Goal: Task Accomplishment & Management: Manage account settings

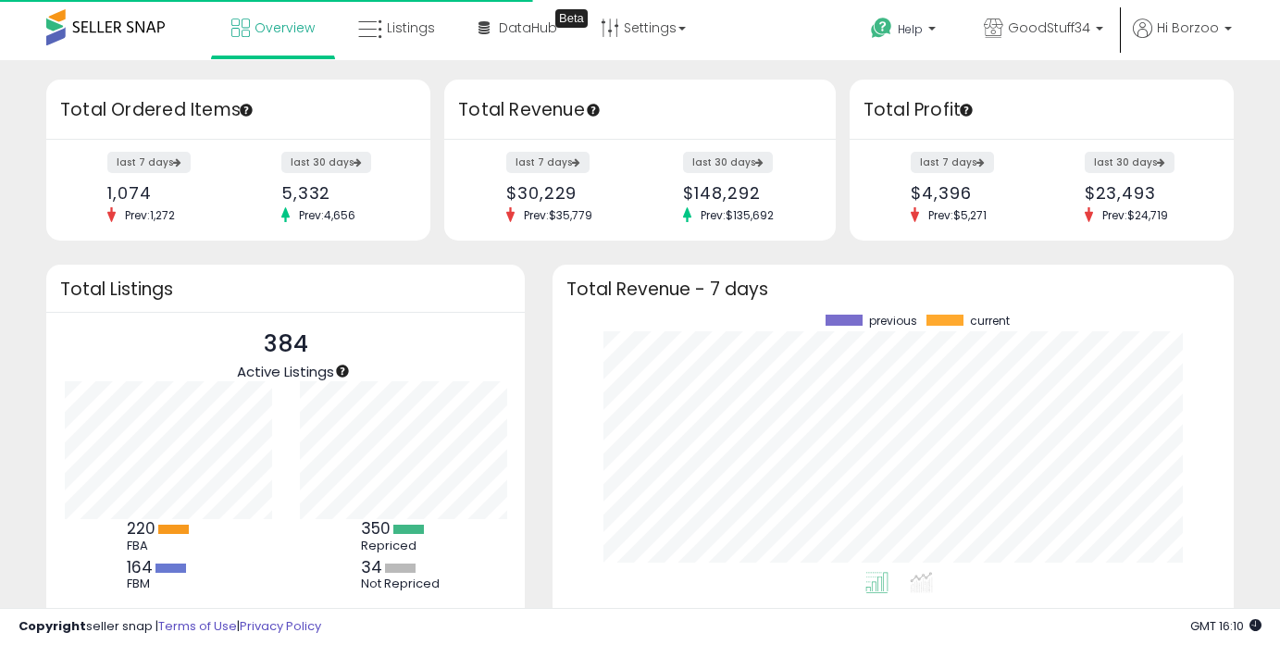
scroll to position [257, 644]
click at [406, 26] on span "Listings" at bounding box center [411, 28] width 48 height 19
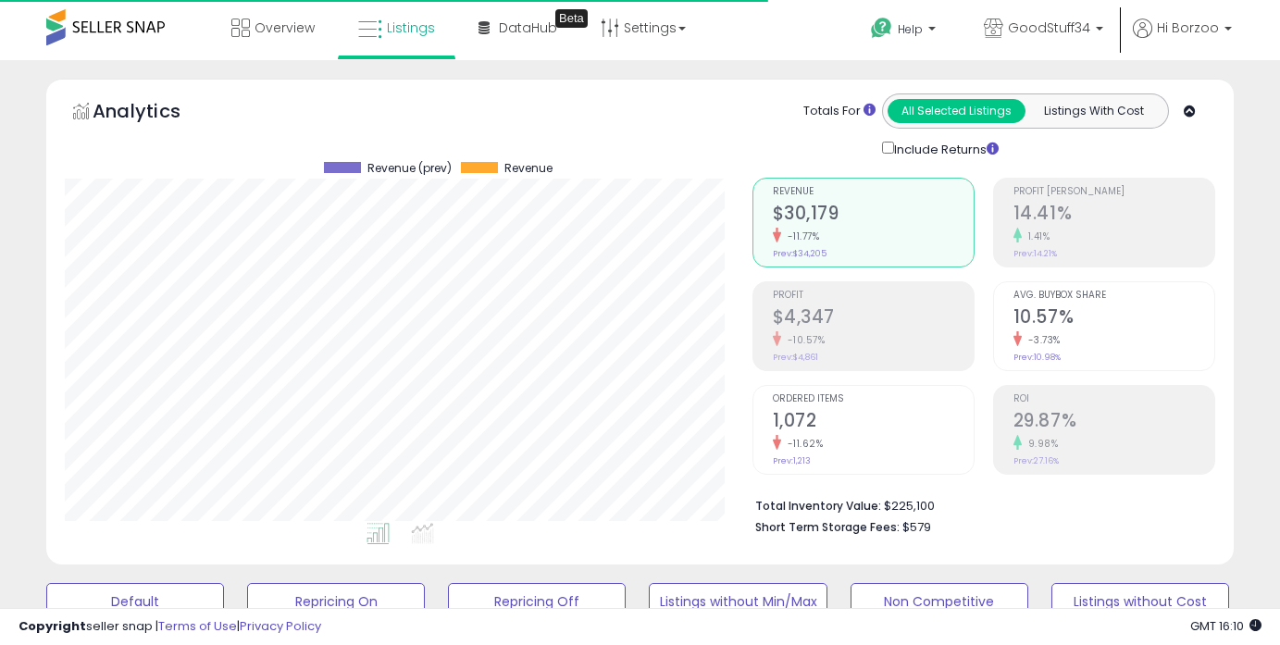
scroll to position [380, 687]
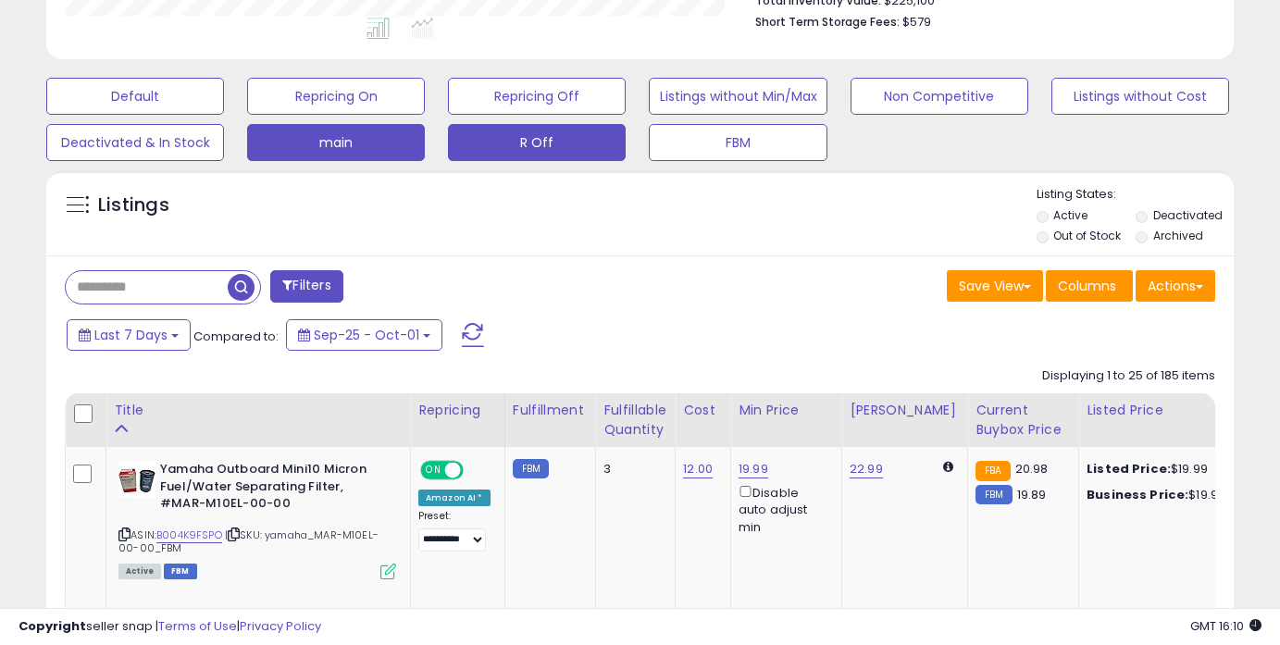
click at [525, 144] on button "R Off" at bounding box center [537, 142] width 178 height 37
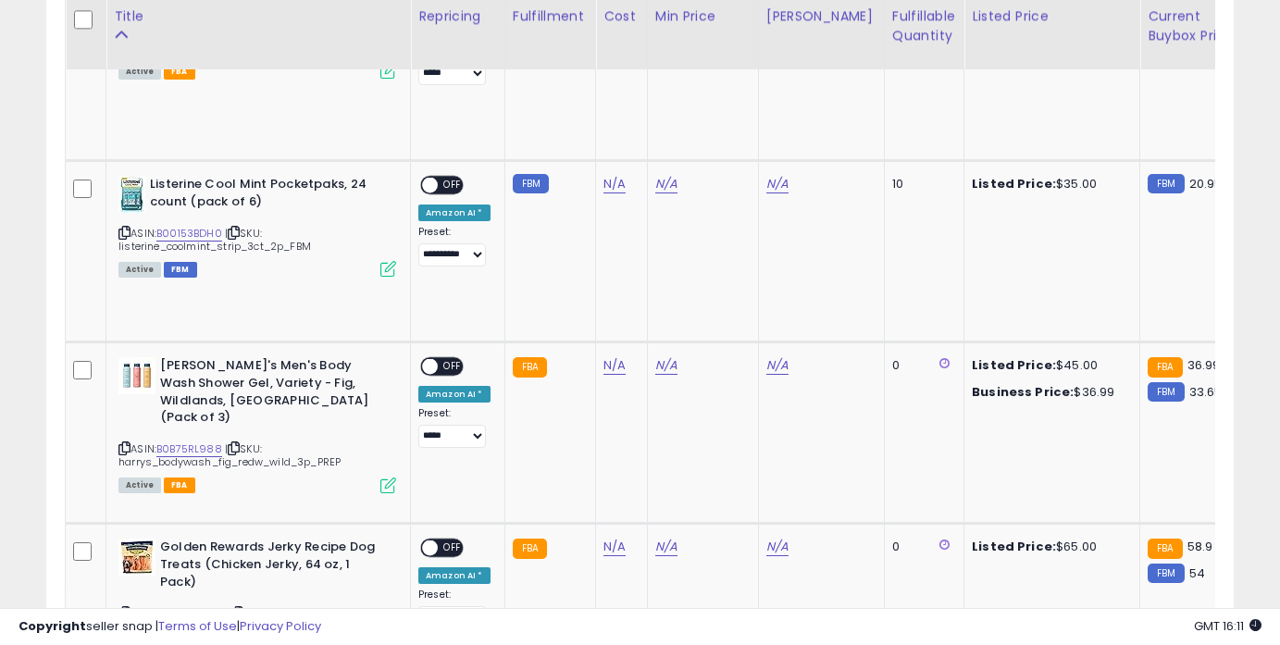
scroll to position [2108, 0]
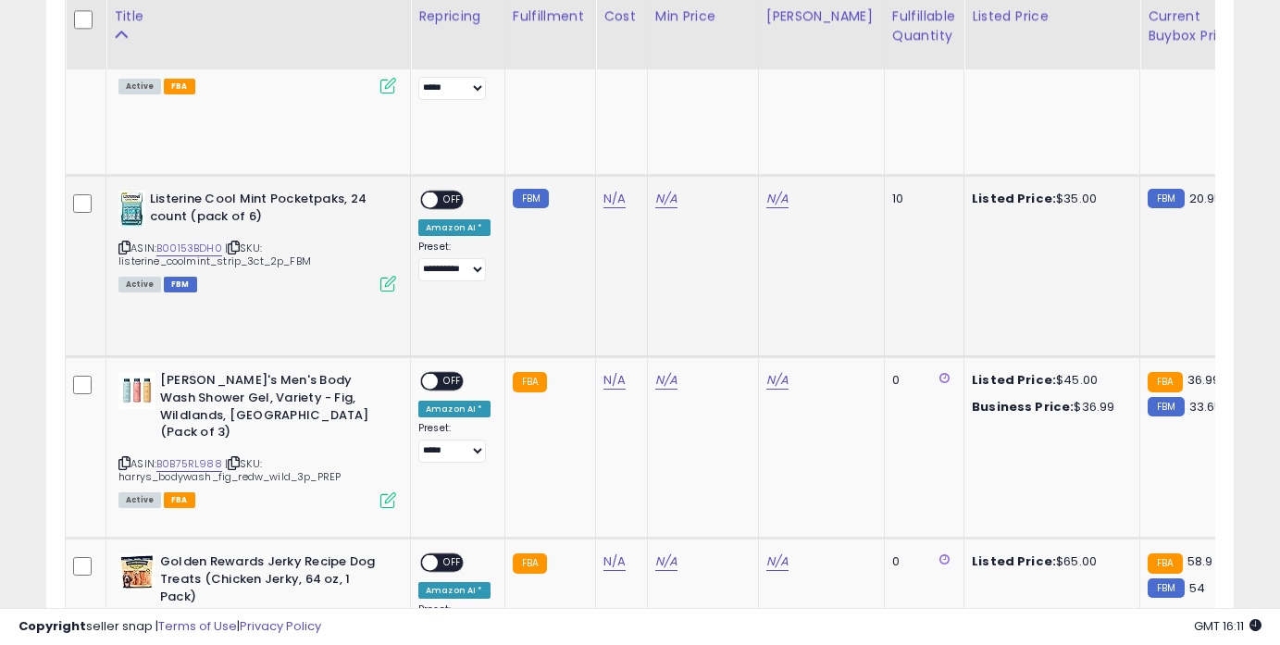
click at [129, 243] on icon at bounding box center [125, 248] width 12 height 10
click at [175, 249] on link "B00153BDH0" at bounding box center [189, 249] width 66 height 16
click at [612, 205] on link "N/A" at bounding box center [615, 199] width 22 height 19
type input "**"
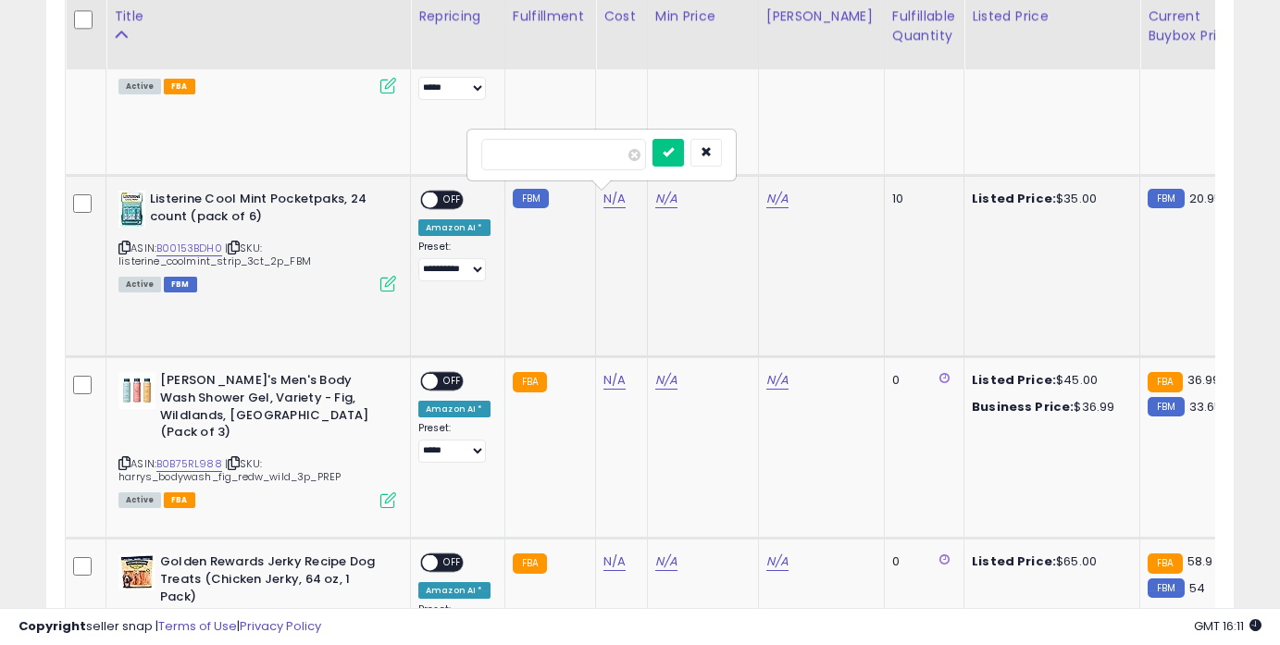
click button "submit" at bounding box center [668, 153] width 31 height 28
click at [666, 200] on link "N/A" at bounding box center [666, 199] width 22 height 19
type input "*"
type input "*****"
click at [726, 133] on icon "submit" at bounding box center [720, 133] width 11 height 11
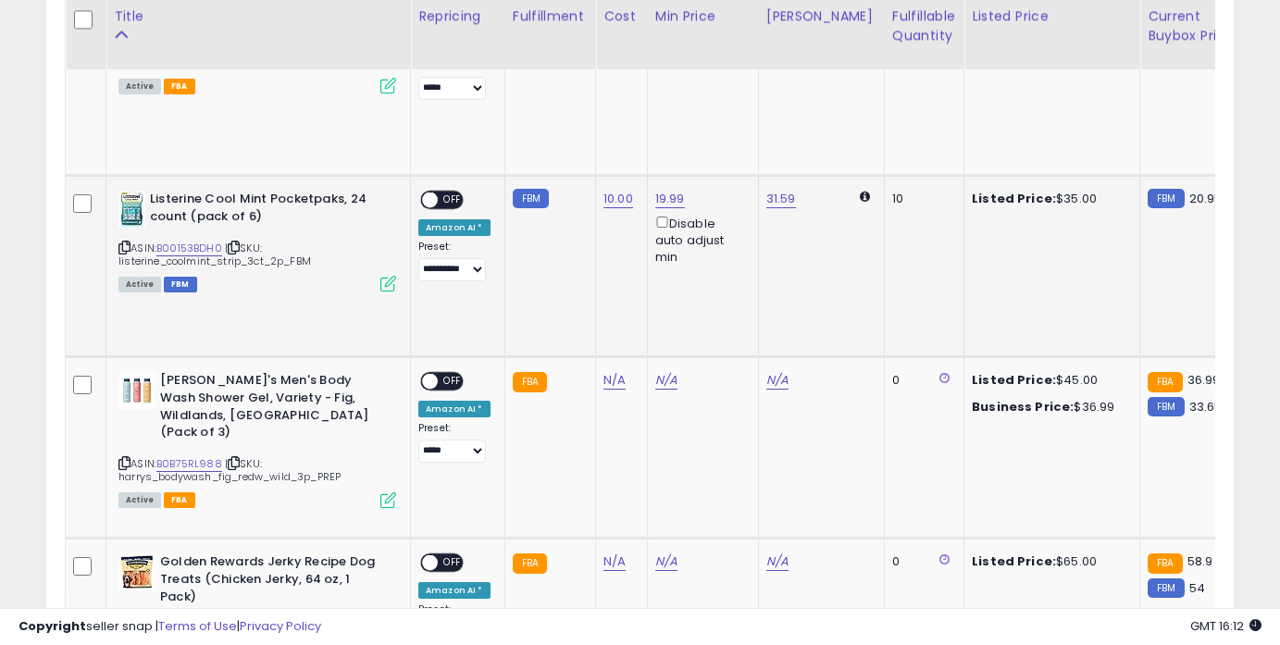
click at [460, 201] on span "OFF" at bounding box center [453, 201] width 30 height 16
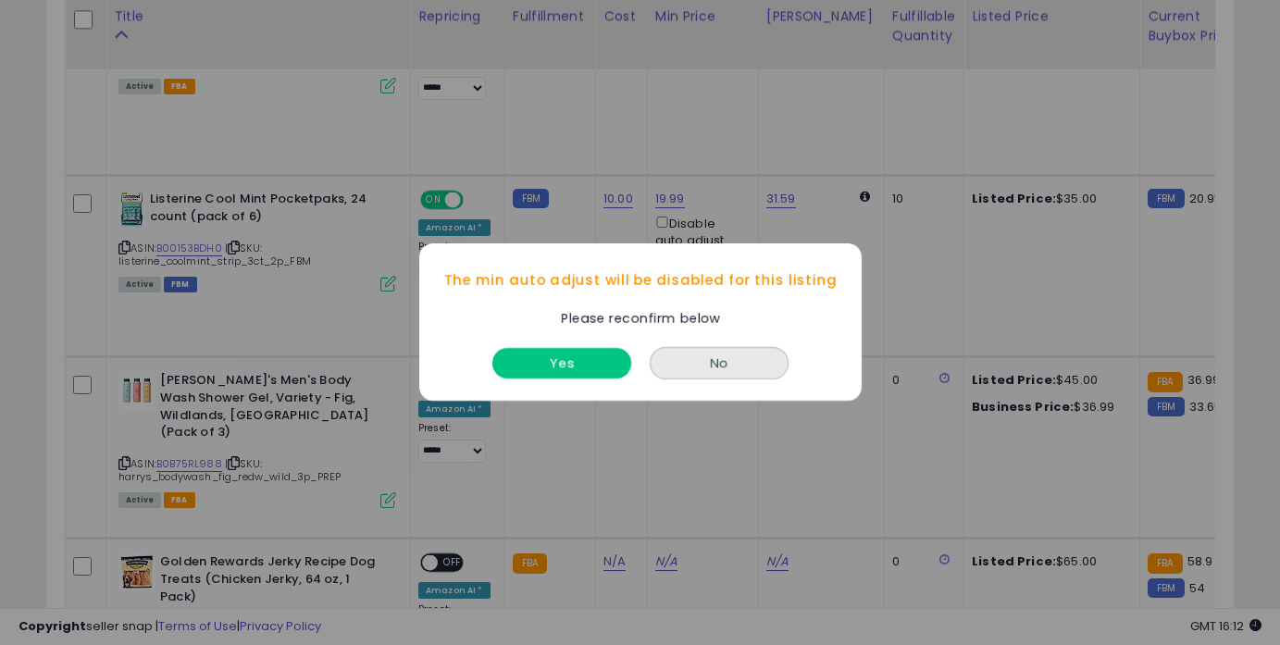
click at [595, 353] on button "Yes" at bounding box center [562, 364] width 139 height 31
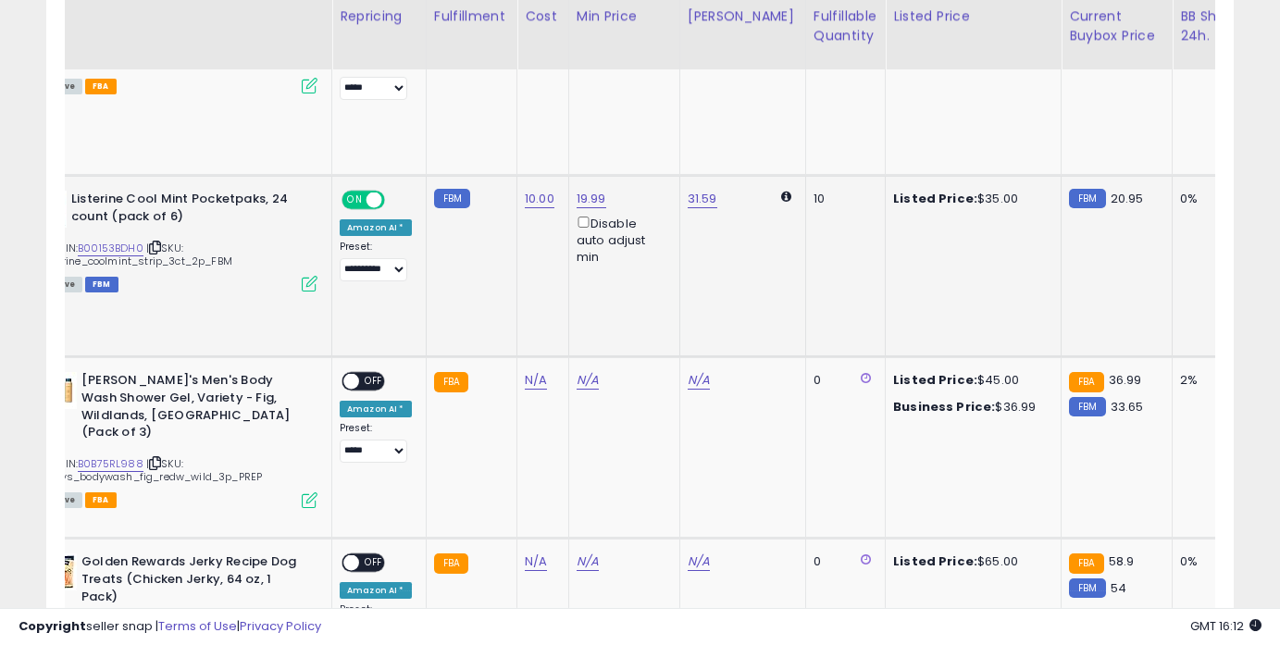
scroll to position [0, 0]
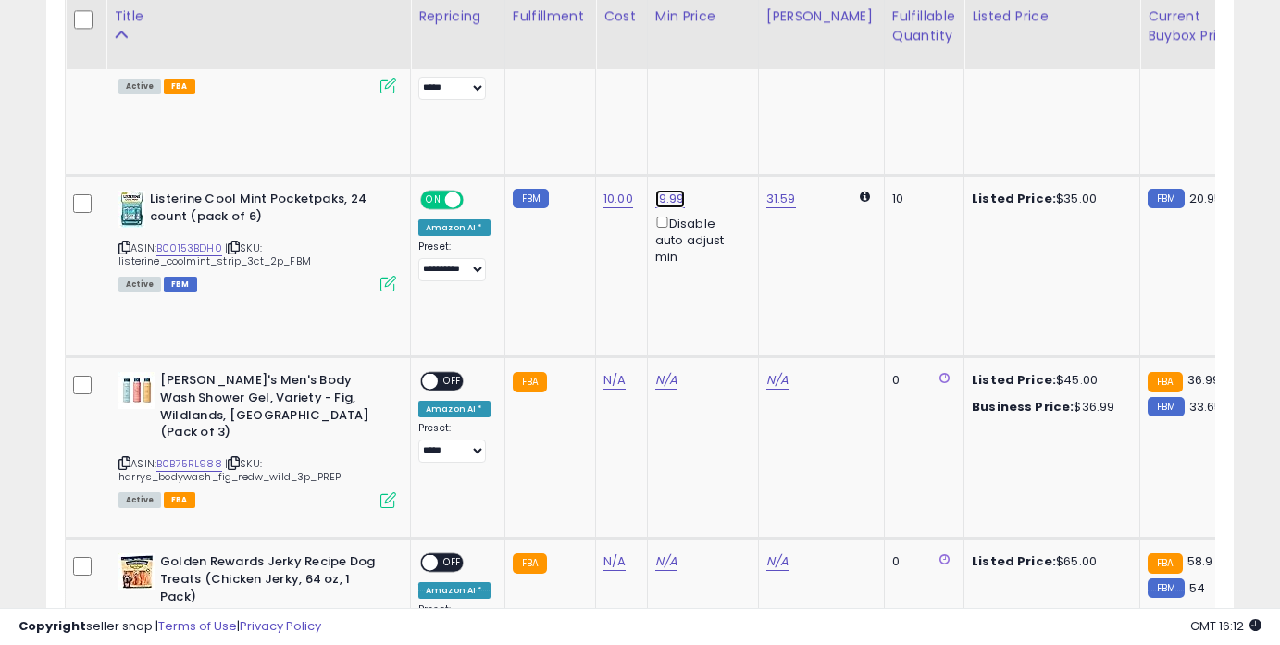
click at [659, 201] on link "19.99" at bounding box center [670, 199] width 30 height 19
type input "*****"
click button "submit" at bounding box center [723, 134] width 31 height 28
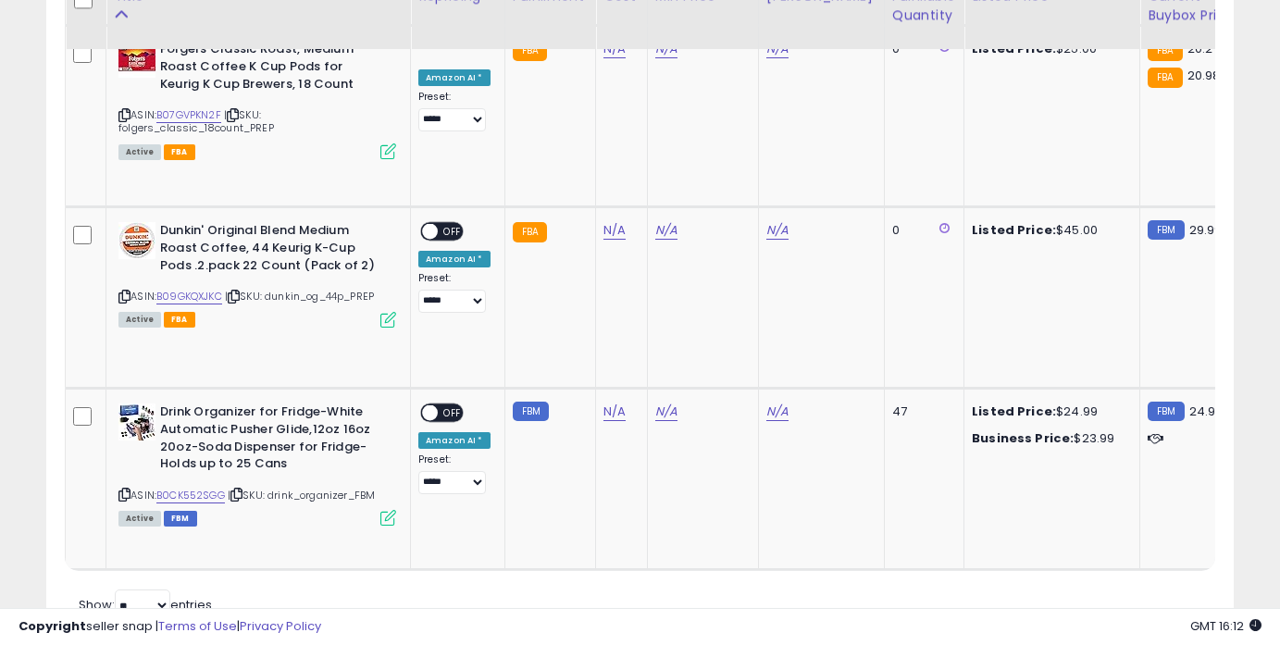
scroll to position [2766, 0]
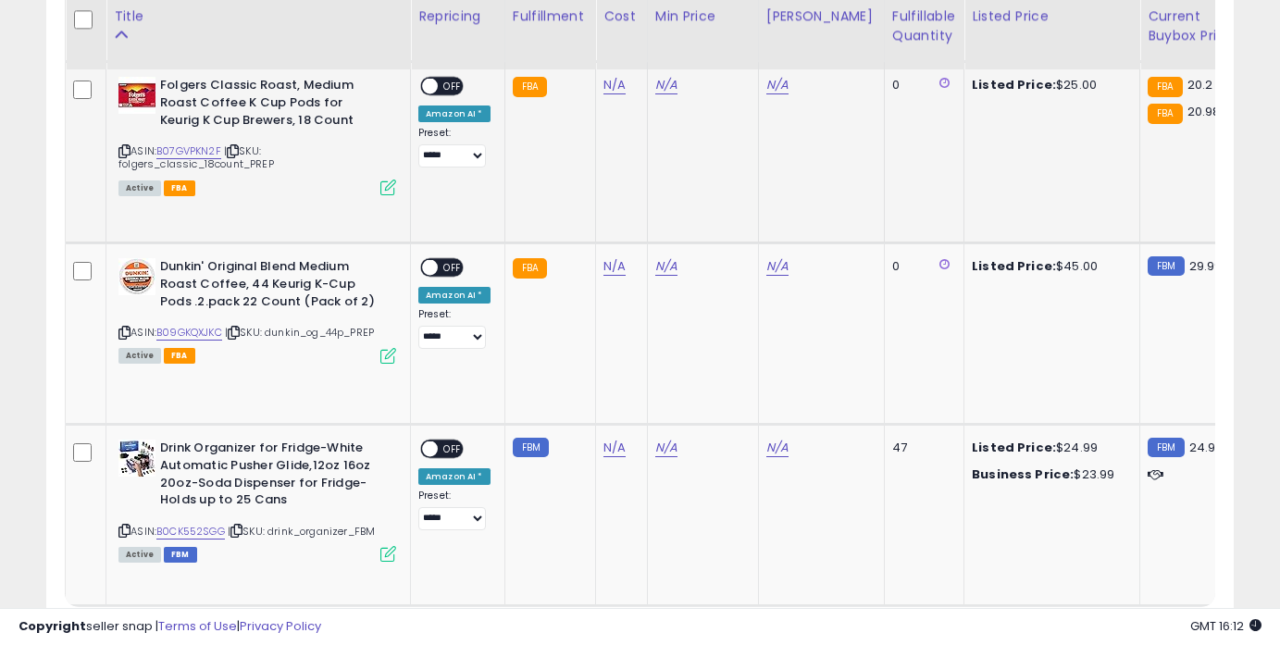
click at [125, 156] on icon at bounding box center [125, 151] width 12 height 10
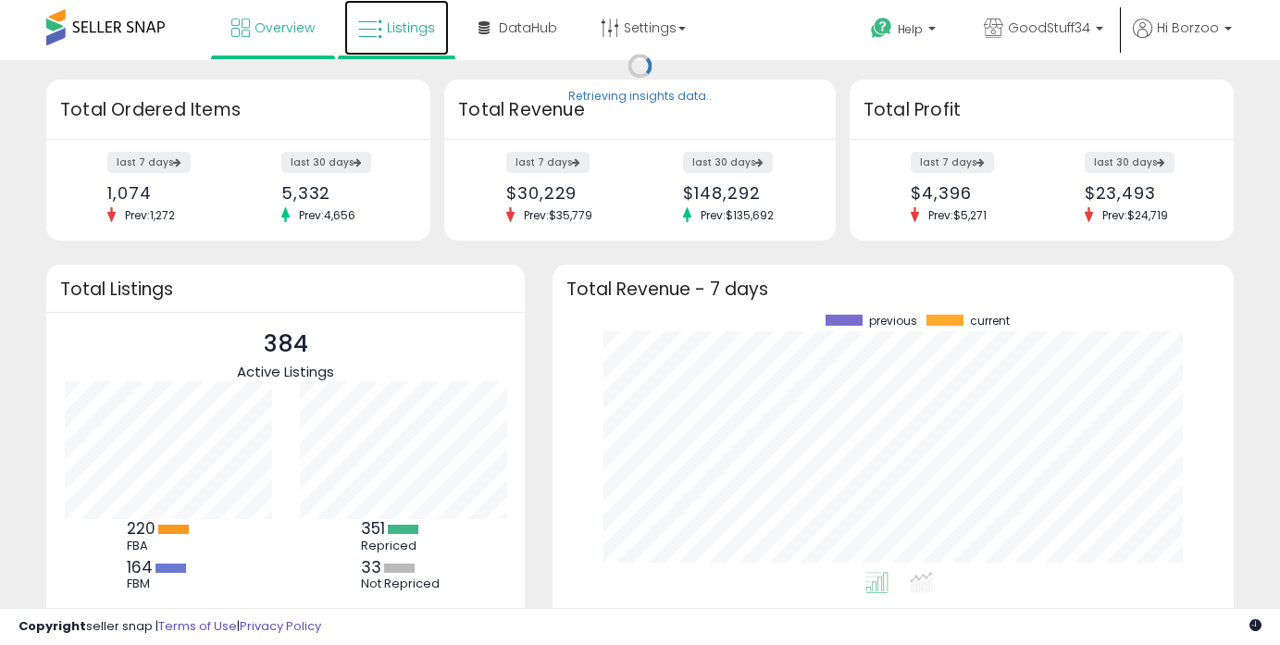
click at [385, 34] on link "Listings" at bounding box center [396, 28] width 105 height 56
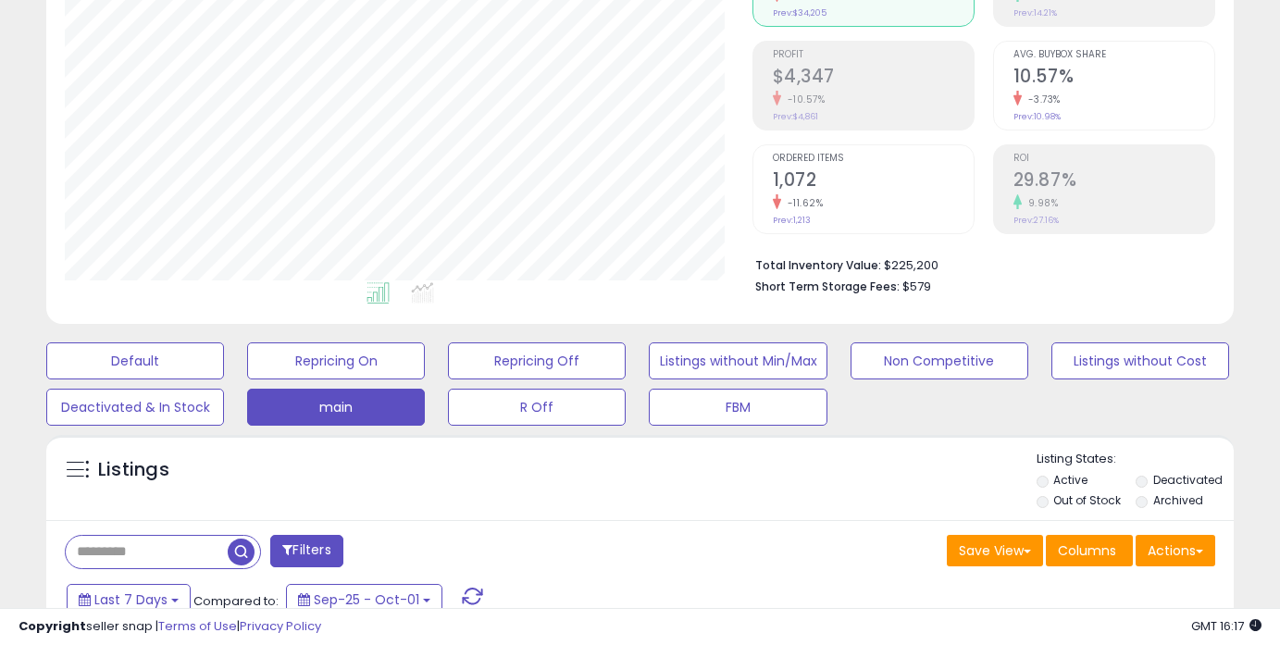
scroll to position [527, 0]
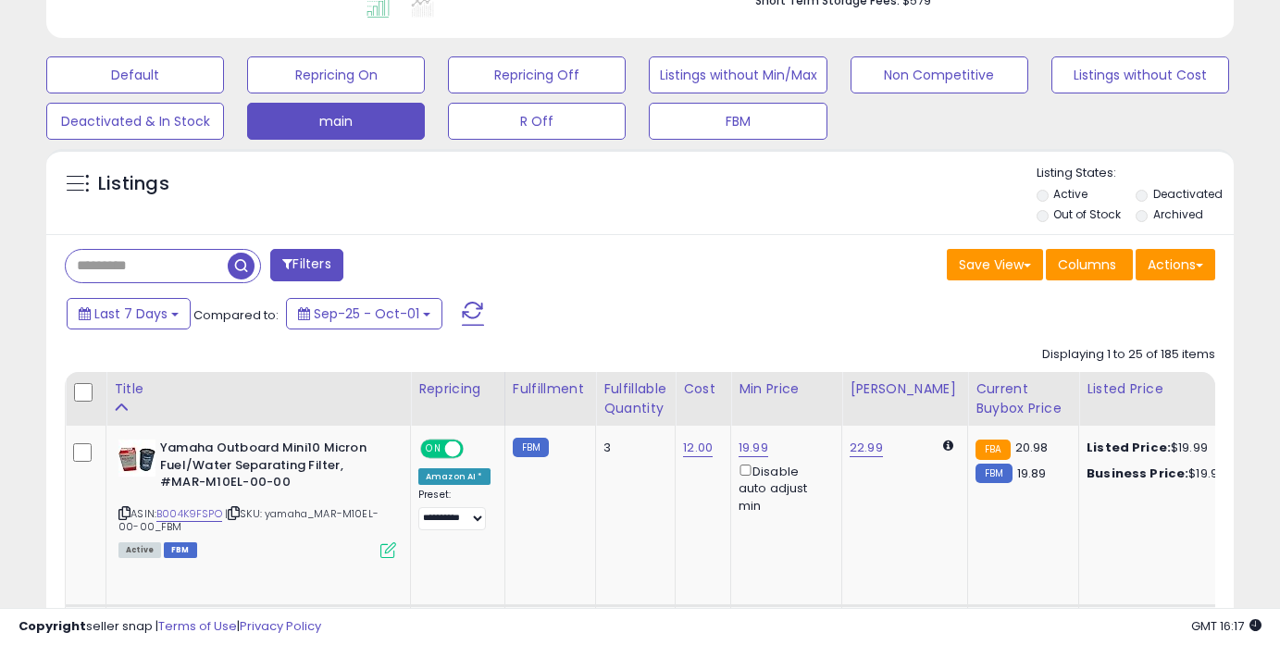
click at [180, 265] on input "text" at bounding box center [147, 266] width 162 height 32
paste input "**********"
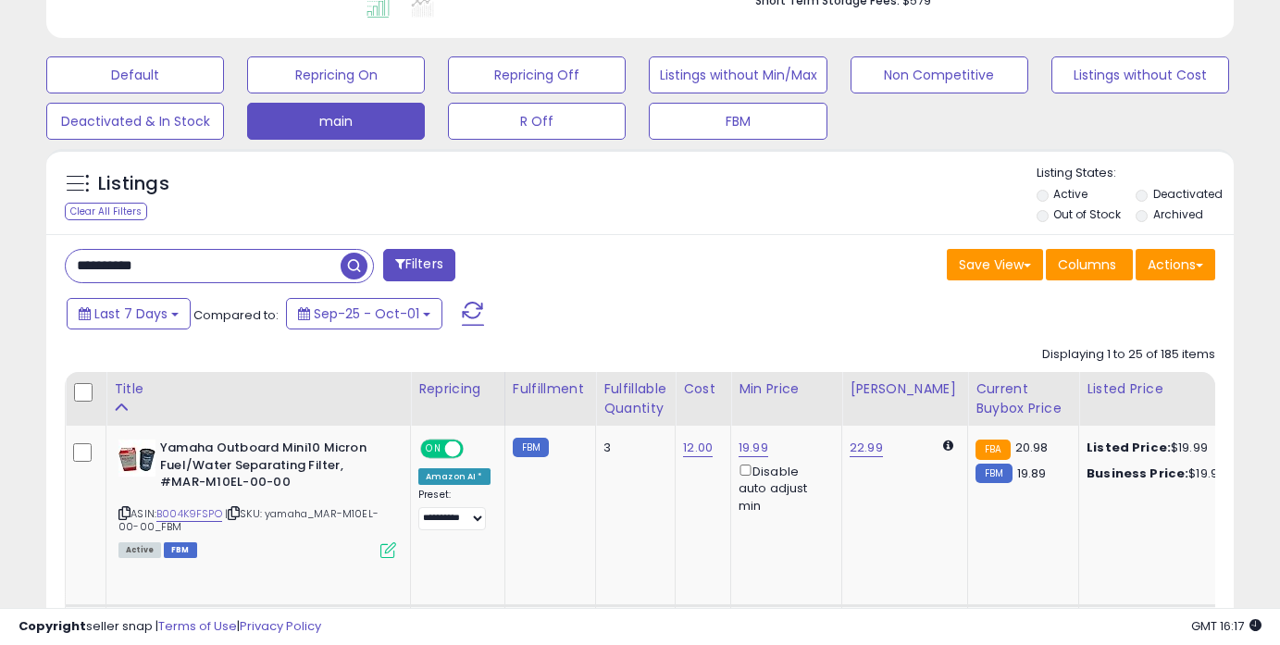
type input "**********"
